Goal: Find specific page/section: Find specific page/section

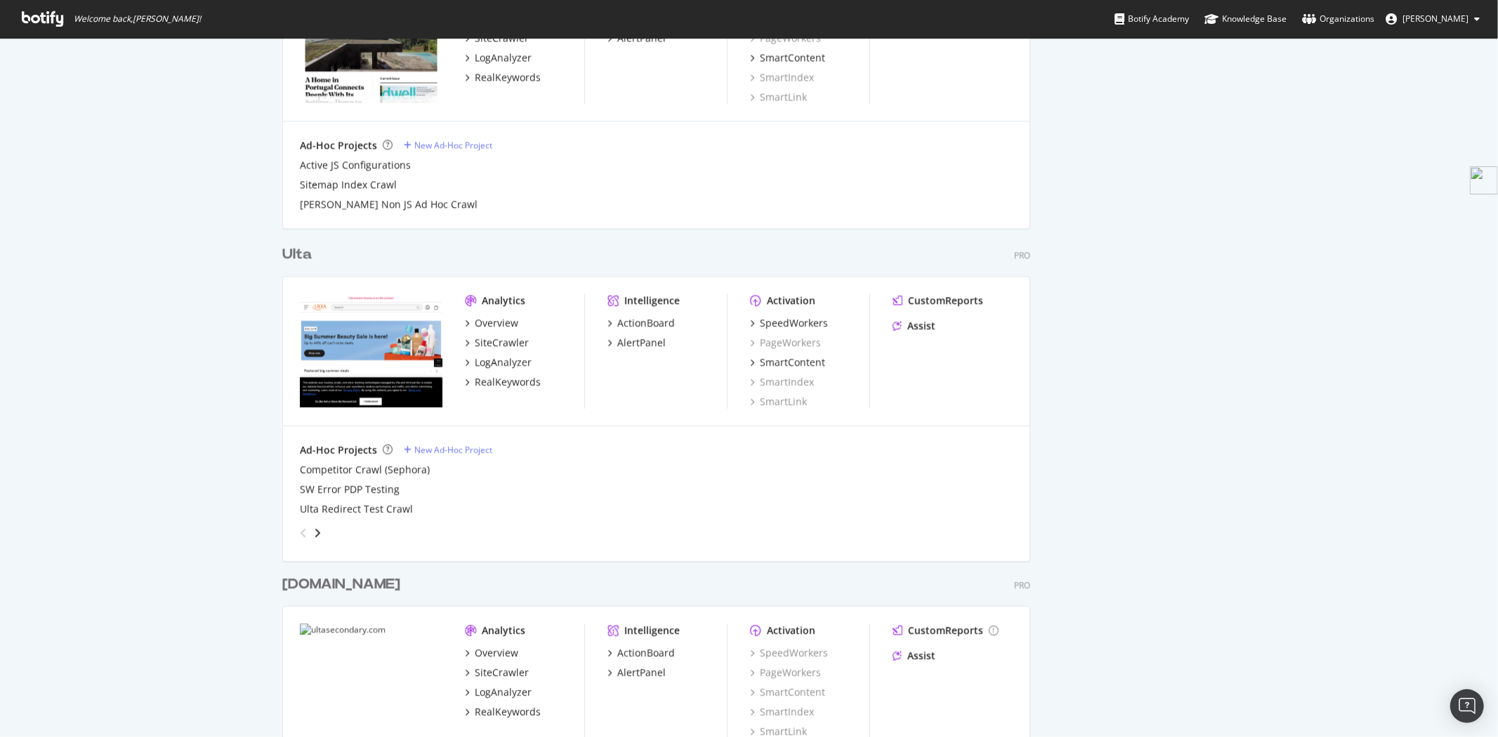
scroll to position [2505, 0]
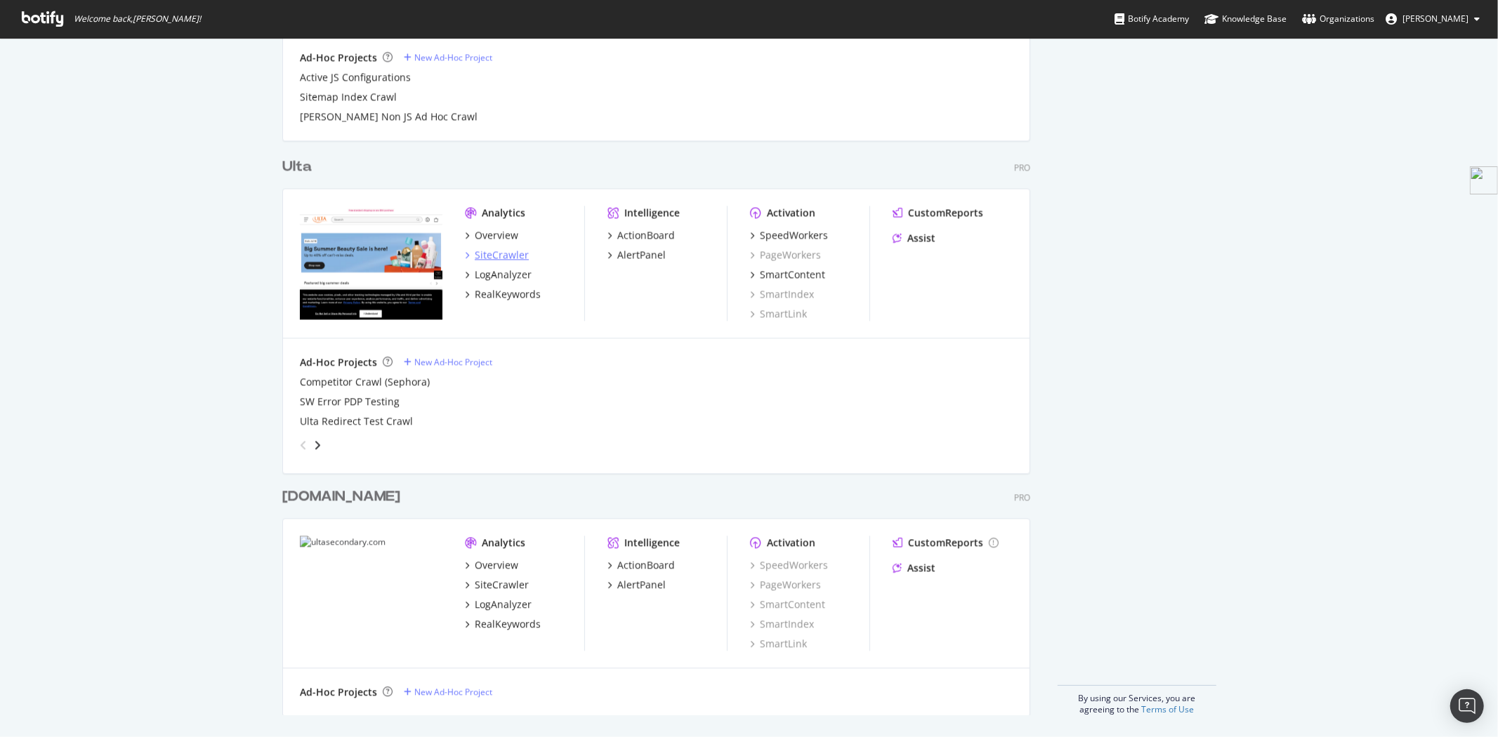
click at [499, 251] on div "SiteCrawler" at bounding box center [502, 255] width 54 height 14
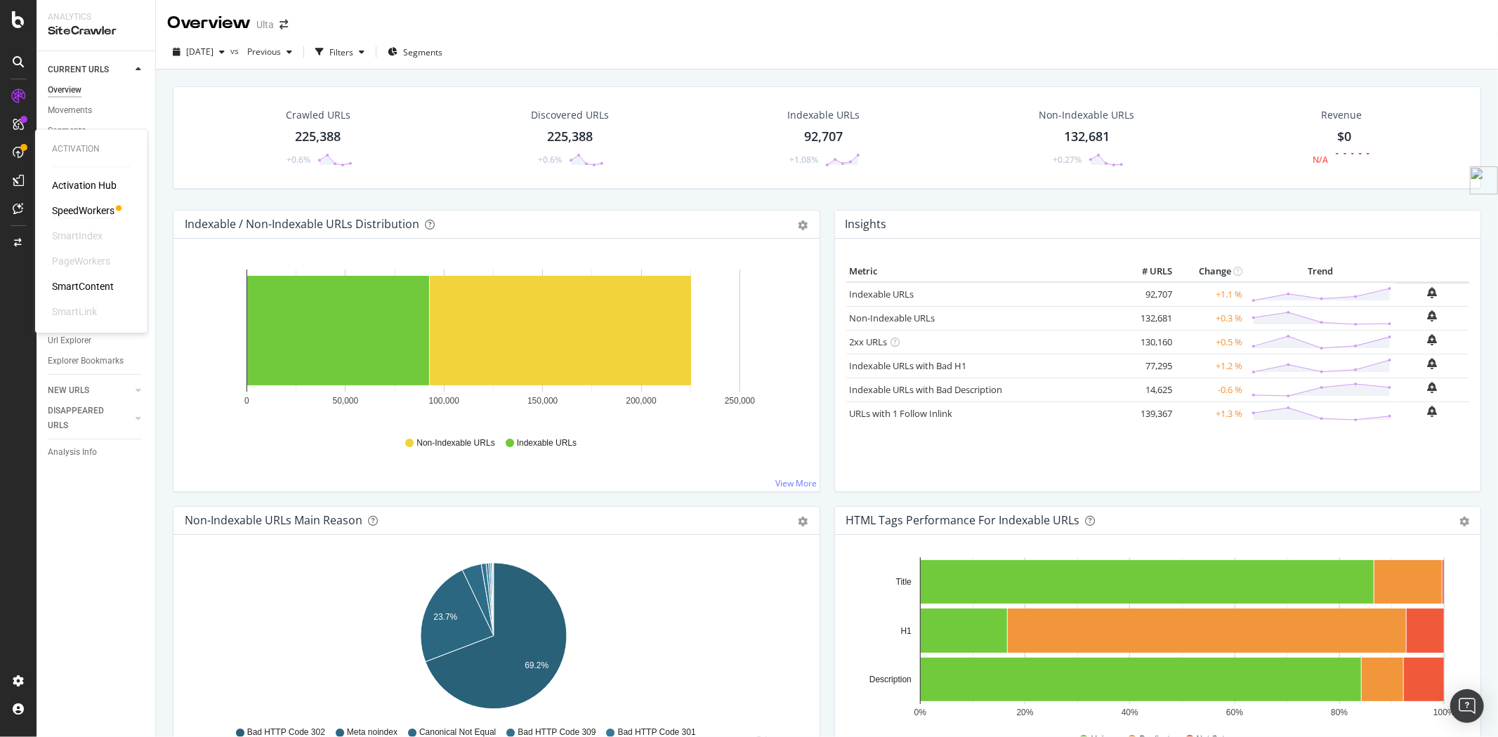
click at [94, 211] on div "SpeedWorkers" at bounding box center [83, 211] width 62 height 14
